Goal: Information Seeking & Learning: Learn about a topic

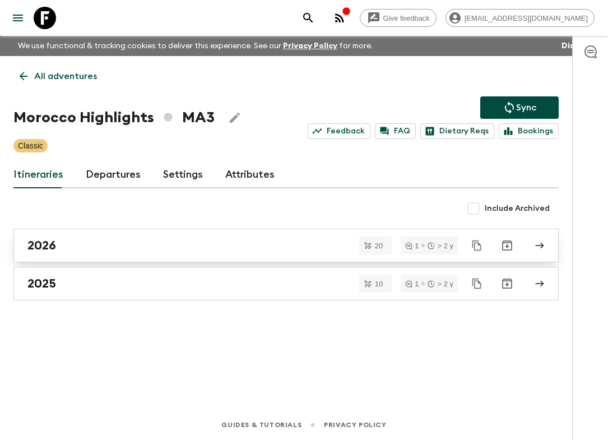
click at [268, 237] on link "2026" at bounding box center [286, 246] width 546 height 34
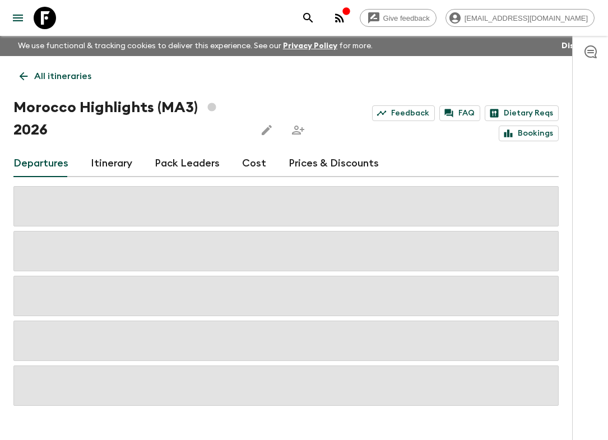
click at [40, 80] on p "All itineraries" at bounding box center [62, 76] width 57 height 13
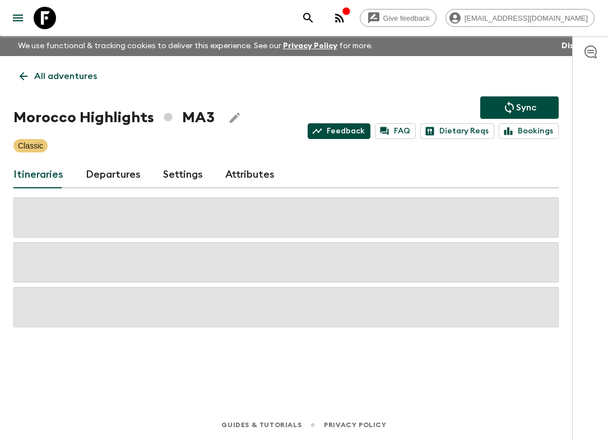
click at [322, 132] on icon at bounding box center [317, 131] width 10 height 10
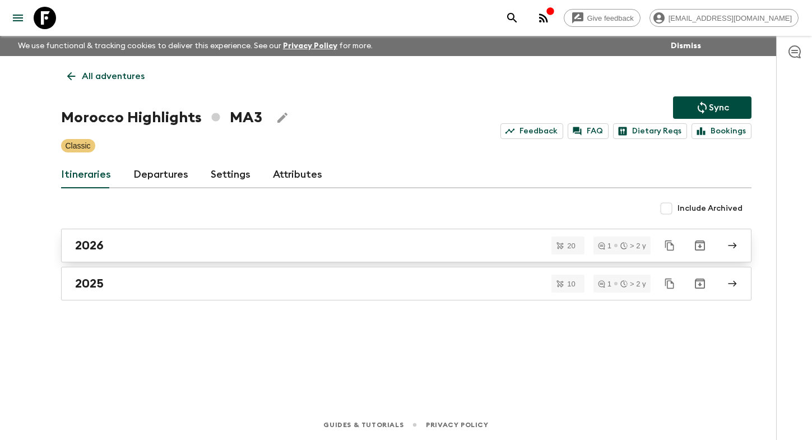
click at [158, 235] on link "2026" at bounding box center [406, 246] width 691 height 34
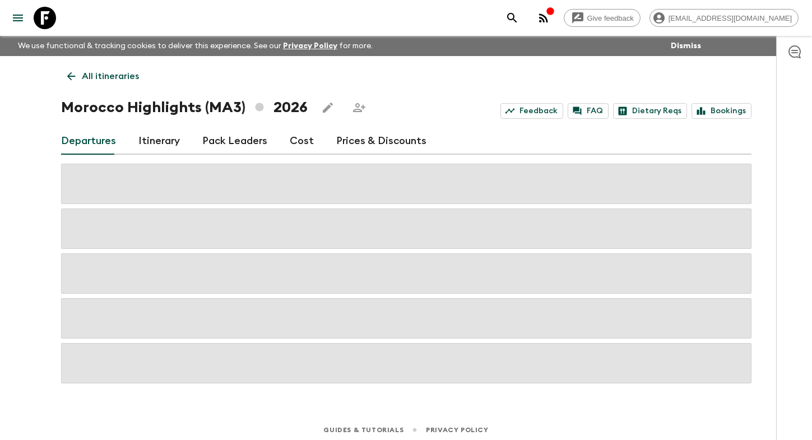
click at [146, 142] on link "Itinerary" at bounding box center [158, 141] width 41 height 27
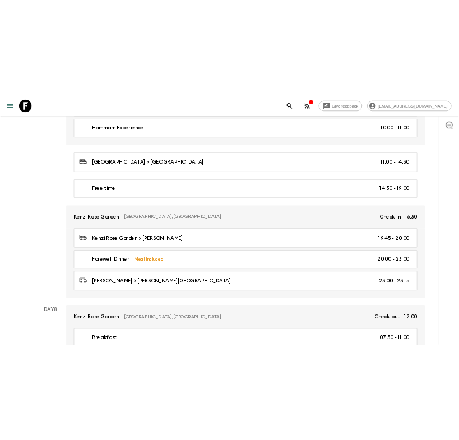
scroll to position [2429, 0]
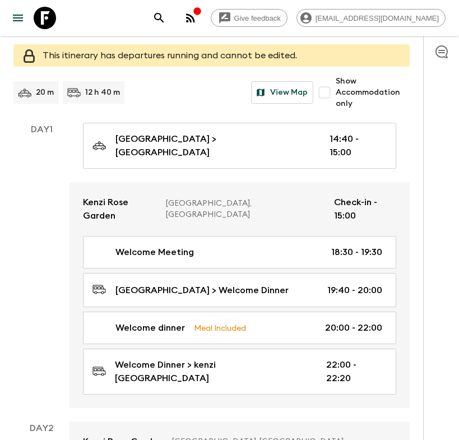
scroll to position [0, 0]
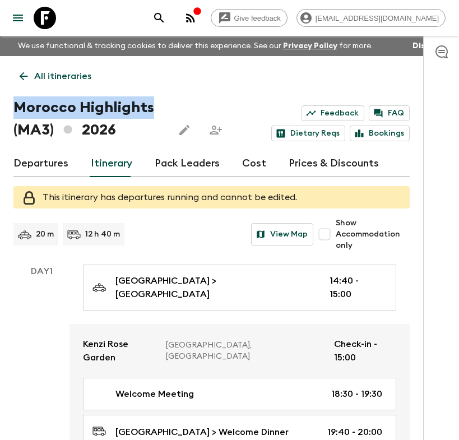
drag, startPoint x: 149, startPoint y: 108, endPoint x: -13, endPoint y: 111, distance: 162.1
copy h1 "Morocco Highlights"
